Goal: Navigation & Orientation: Find specific page/section

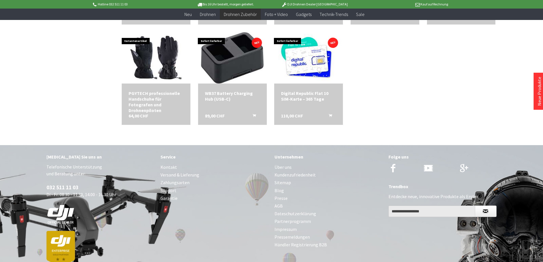
scroll to position [841, 0]
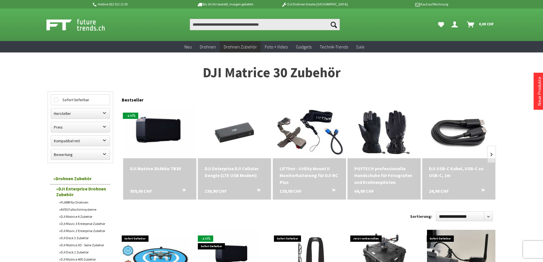
drag, startPoint x: 179, startPoint y: 123, endPoint x: 177, endPoint y: 119, distance: 4.1
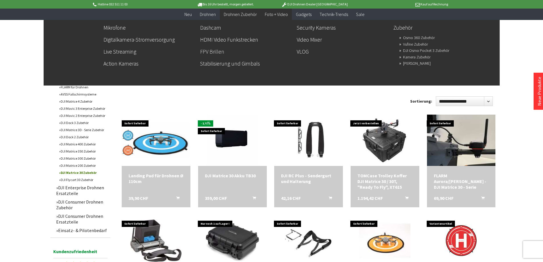
drag, startPoint x: 287, startPoint y: 43, endPoint x: 256, endPoint y: 47, distance: 32.0
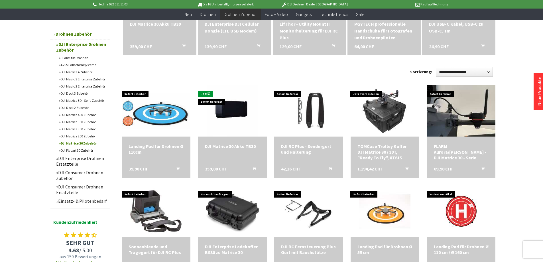
scroll to position [332, 0]
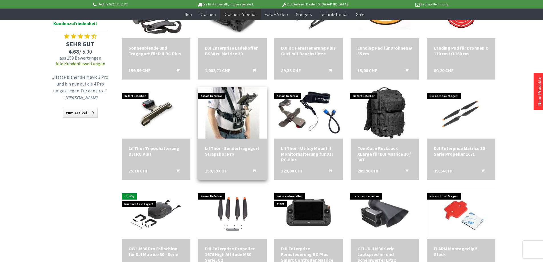
drag, startPoint x: 266, startPoint y: 119, endPoint x: 258, endPoint y: 121, distance: 8.2
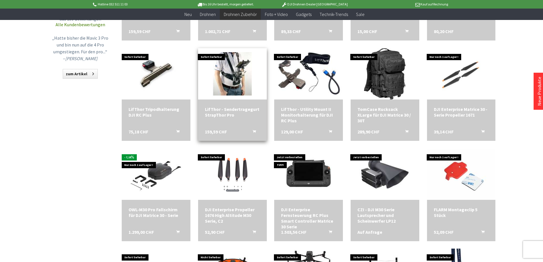
drag, startPoint x: 258, startPoint y: 119, endPoint x: 236, endPoint y: 126, distance: 23.1
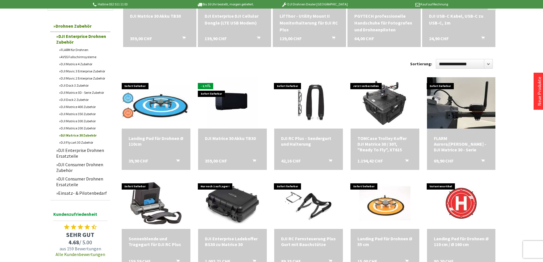
scroll to position [0, 0]
